Goal: Information Seeking & Learning: Learn about a topic

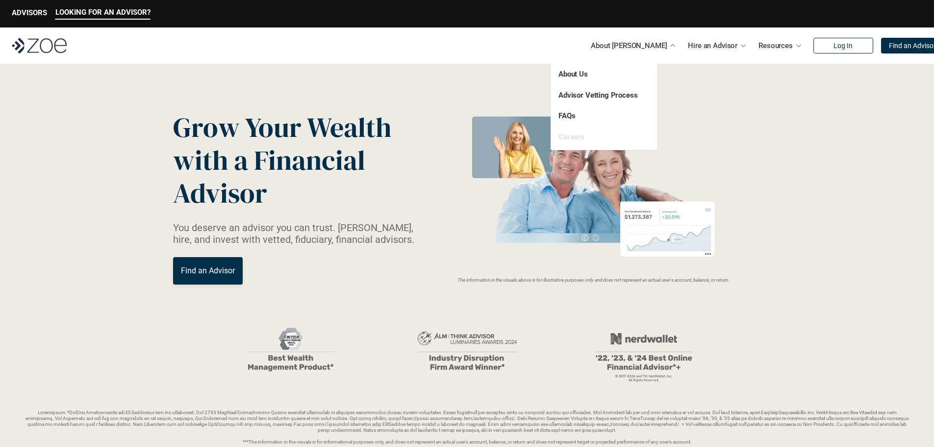
click at [570, 138] on link "Careers" at bounding box center [572, 136] width 26 height 9
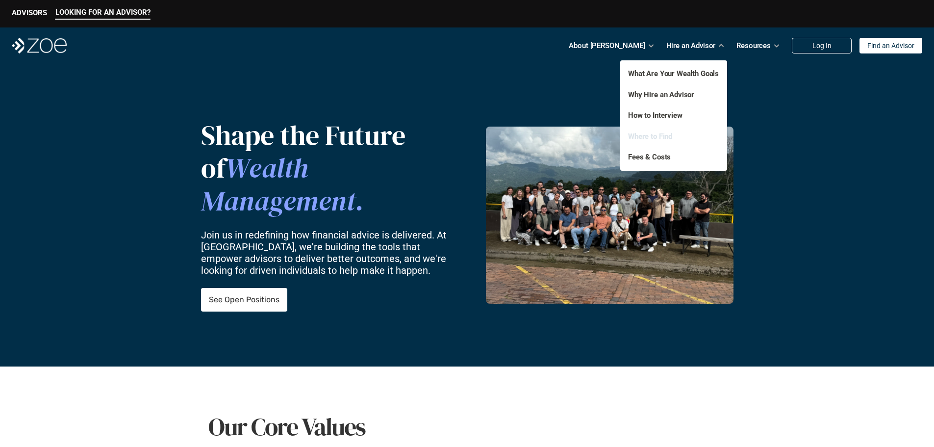
click at [641, 138] on link "Where to Find" at bounding box center [650, 136] width 44 height 9
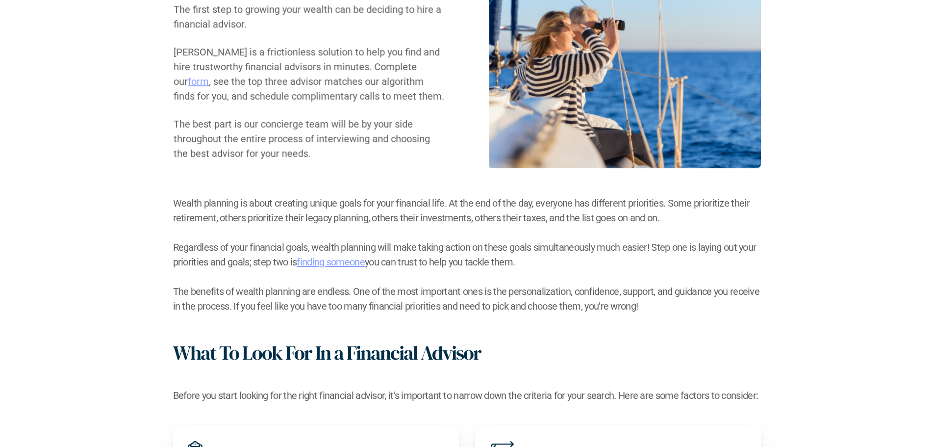
scroll to position [245, 0]
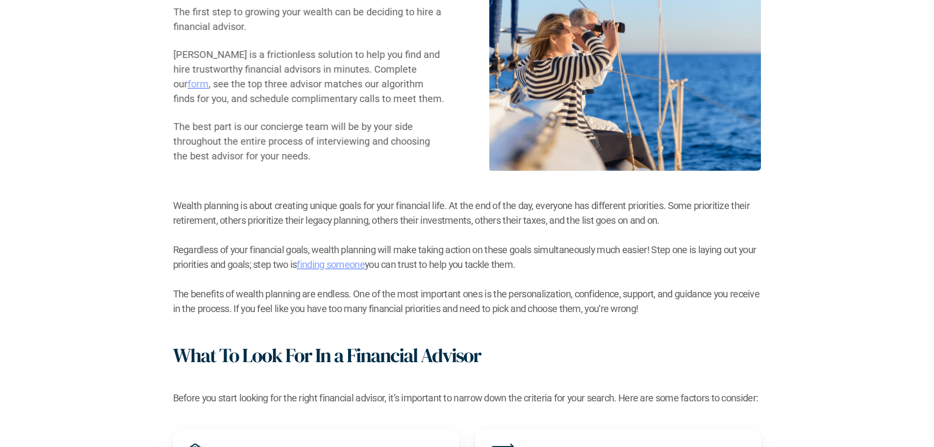
click at [208, 78] on link "form" at bounding box center [197, 84] width 21 height 12
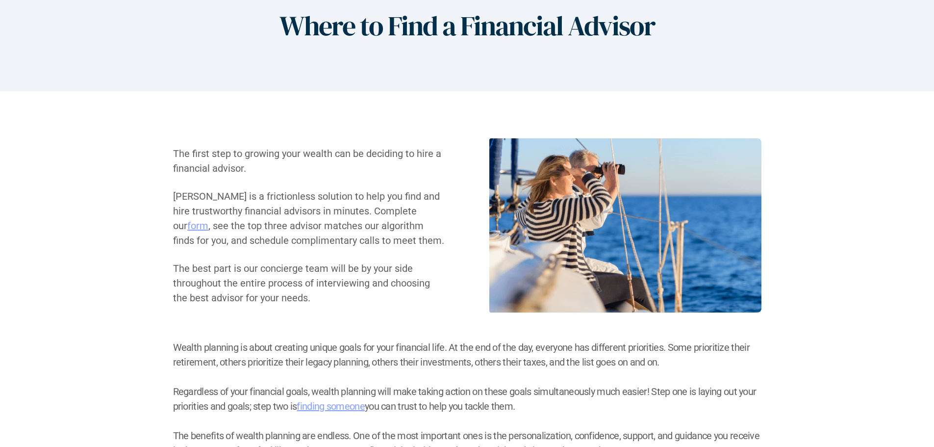
scroll to position [0, 0]
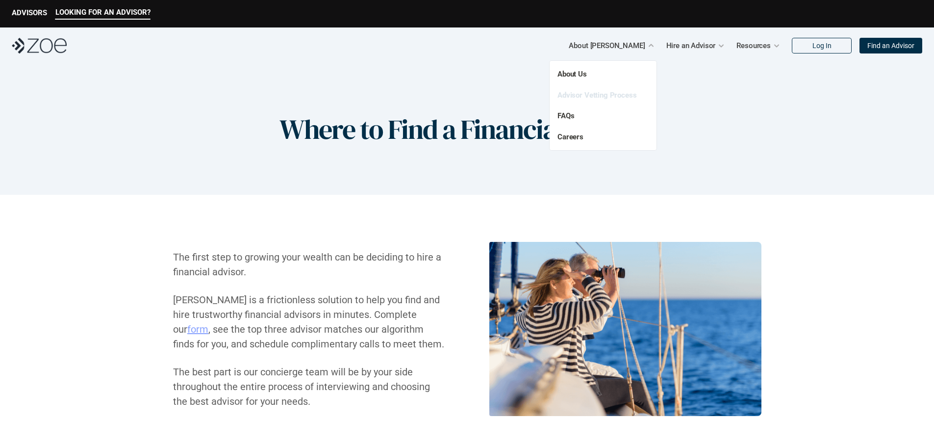
click at [576, 97] on link "Advisor Vetting Process" at bounding box center [597, 95] width 79 height 9
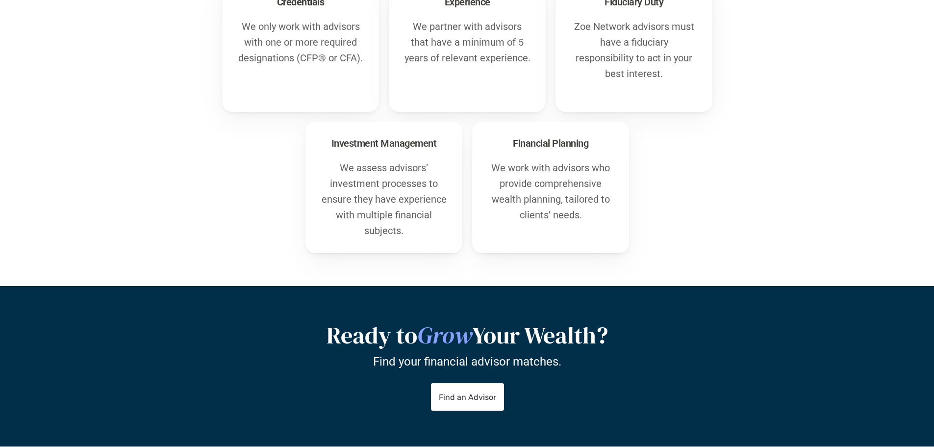
scroll to position [724, 0]
